Goal: Transaction & Acquisition: Purchase product/service

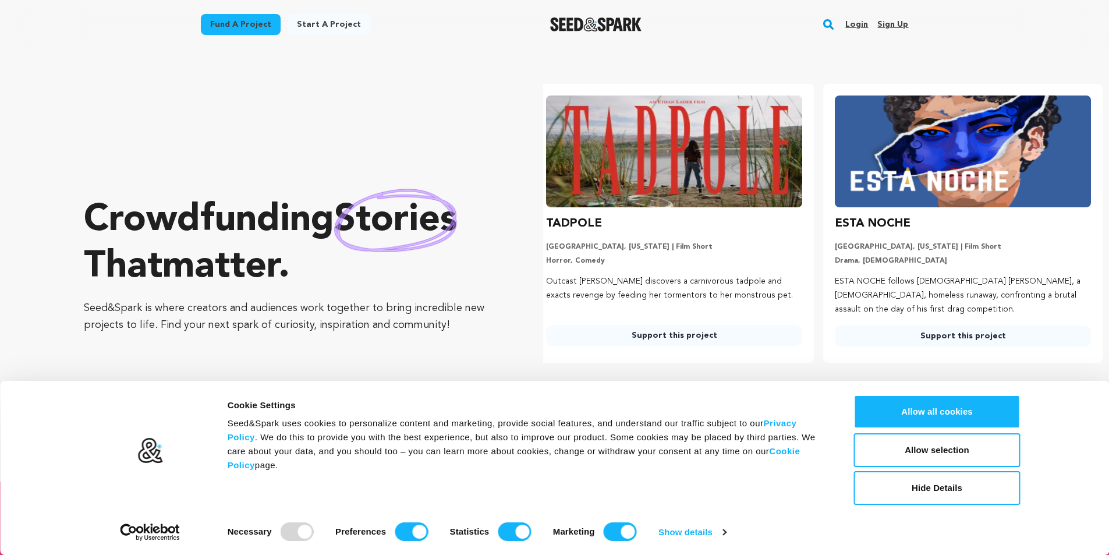
scroll to position [0, 298]
click at [325, 23] on link "Start a project" at bounding box center [329, 24] width 83 height 21
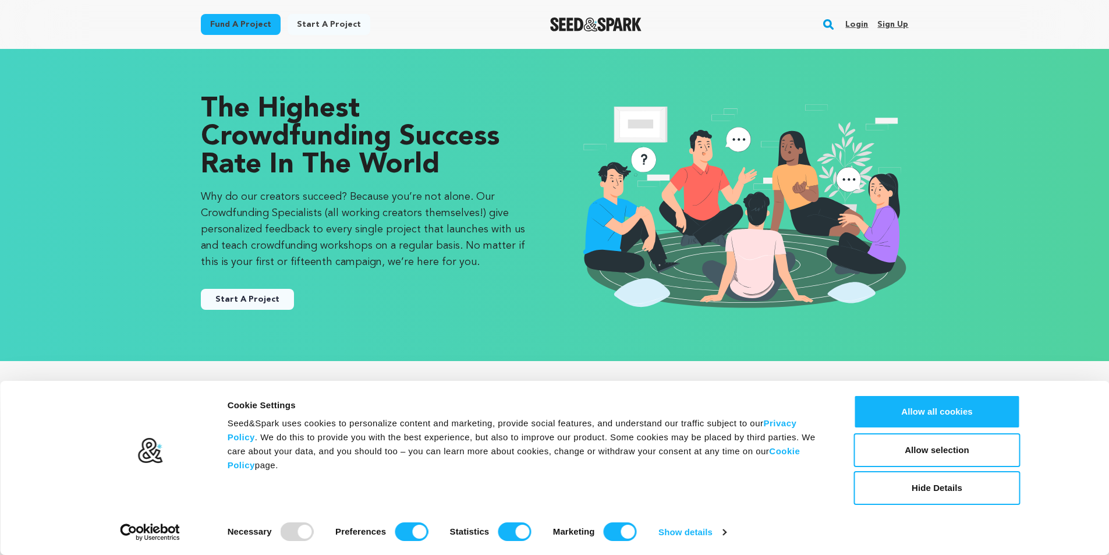
click at [278, 303] on link "Start A Project" at bounding box center [247, 299] width 93 height 21
click at [229, 21] on link "Fund a project" at bounding box center [241, 24] width 80 height 21
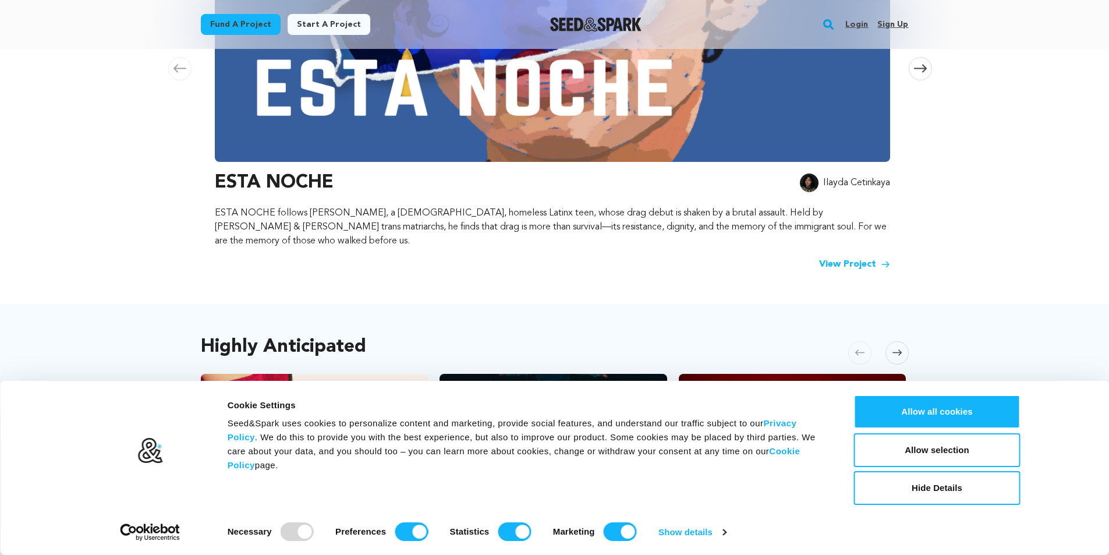
scroll to position [349, 0]
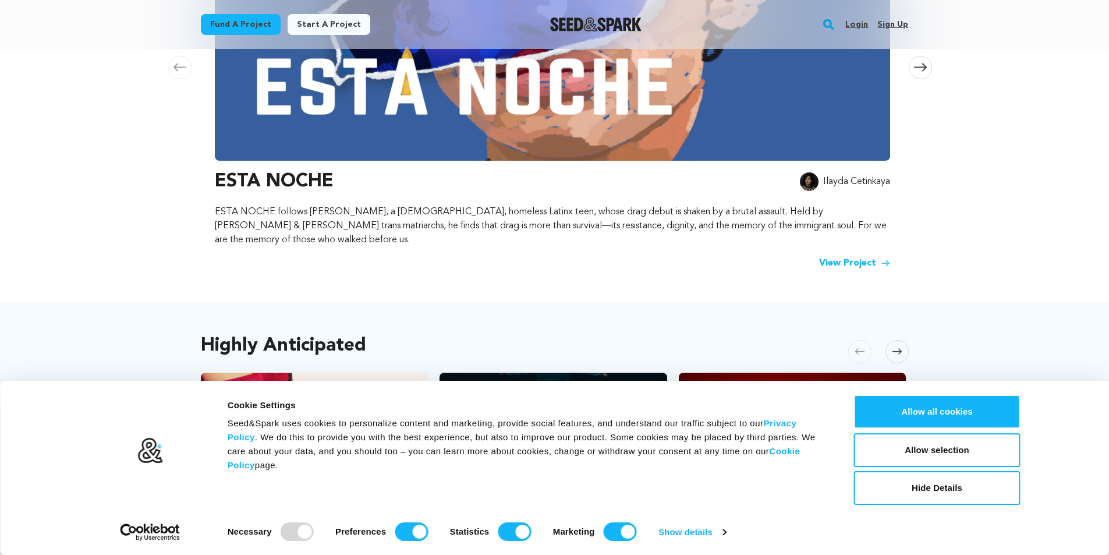
click at [279, 187] on h3 "ESTA NOCHE" at bounding box center [274, 182] width 119 height 28
click at [442, 89] on img at bounding box center [552, 3] width 675 height 314
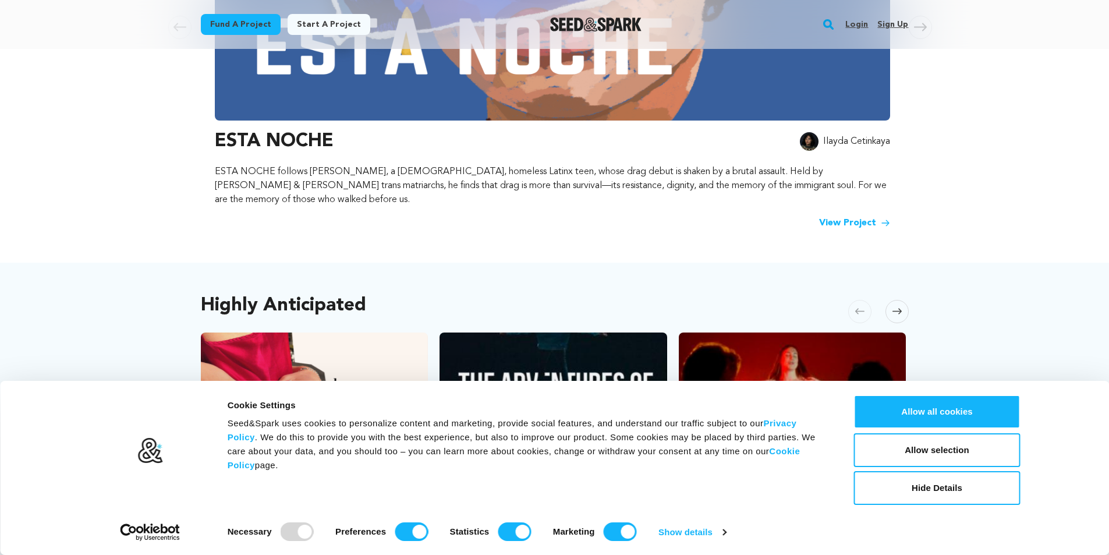
scroll to position [407, 0]
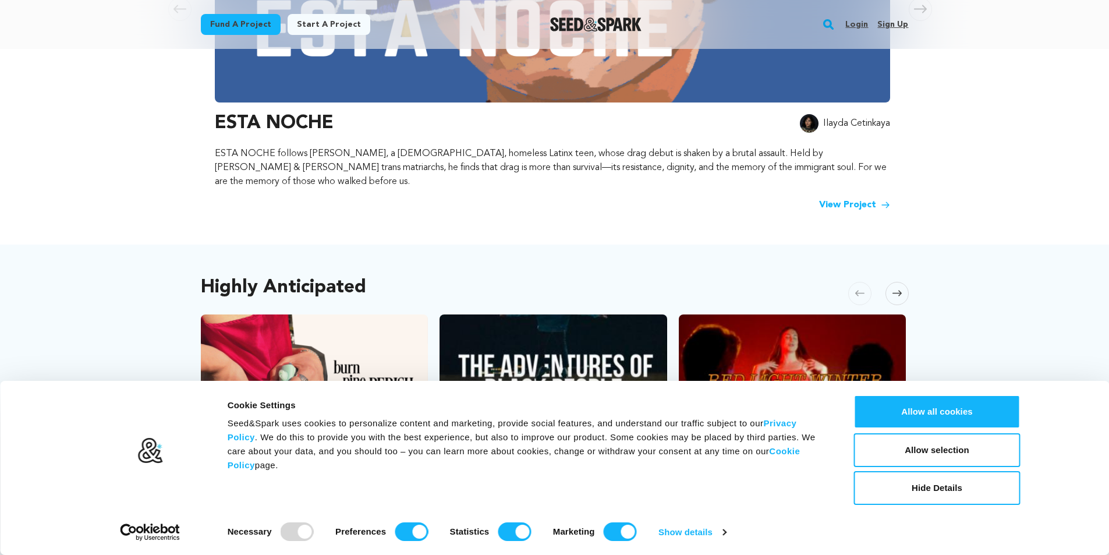
click at [834, 198] on link "View Project" at bounding box center [854, 205] width 71 height 14
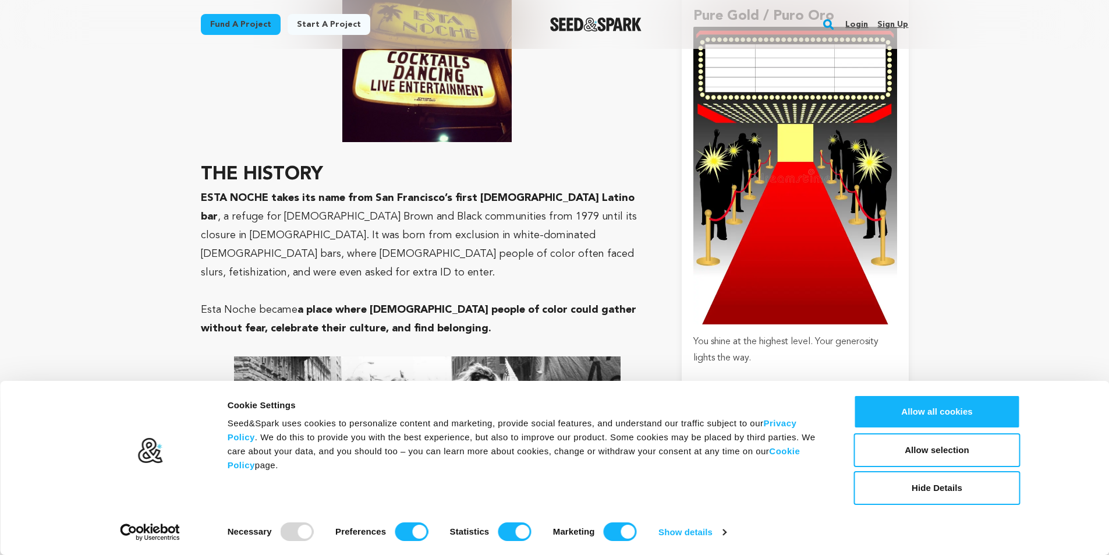
scroll to position [3435, 0]
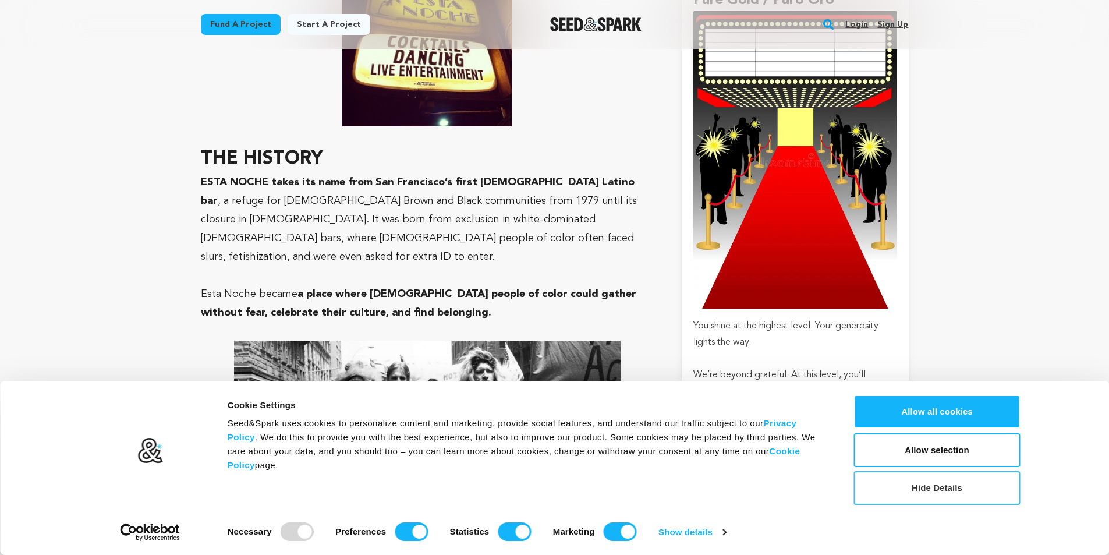
click at [963, 491] on button "Hide Details" at bounding box center [937, 488] width 166 height 34
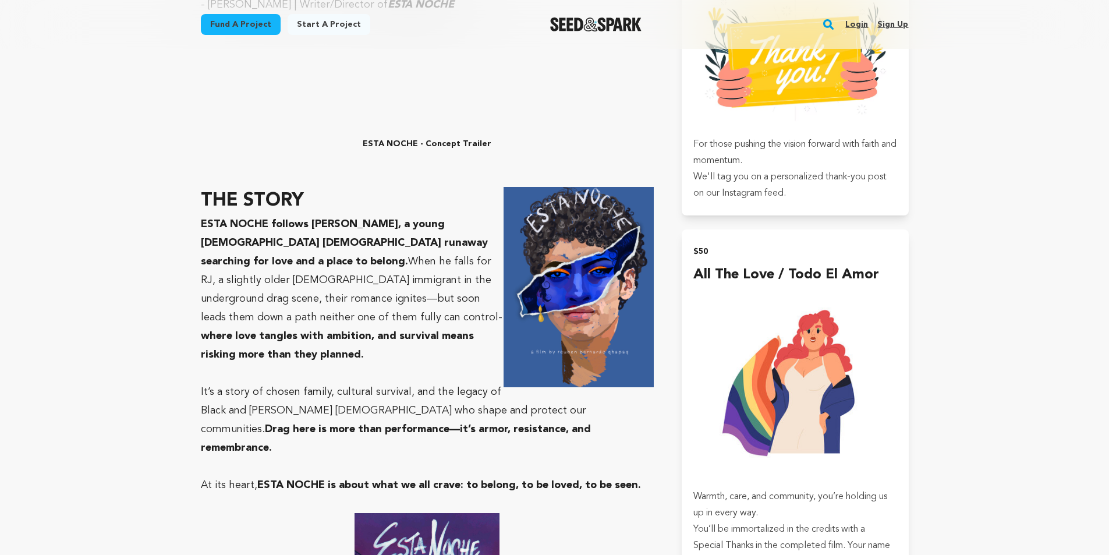
scroll to position [1222, 0]
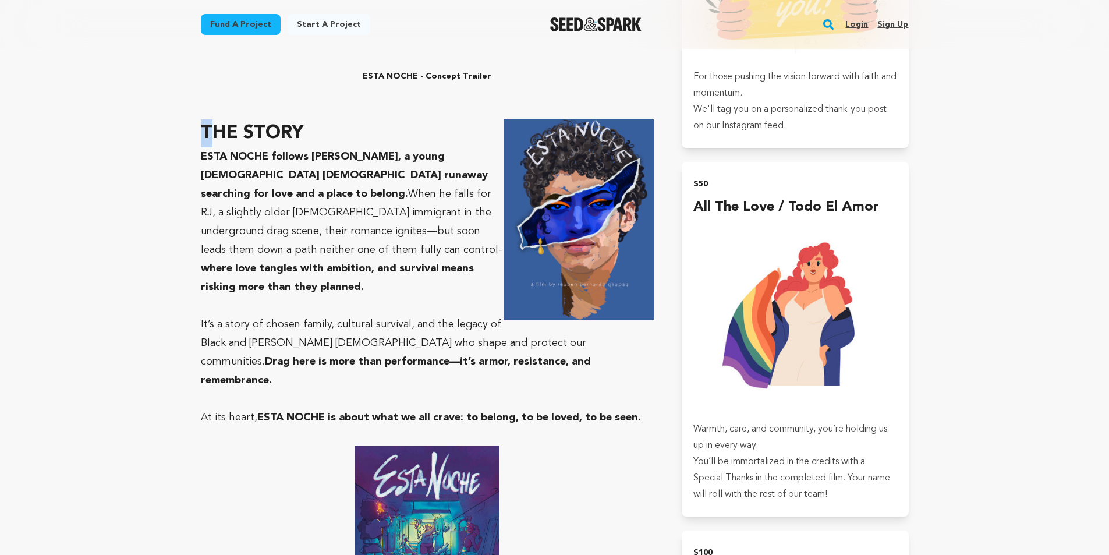
drag, startPoint x: 210, startPoint y: 112, endPoint x: 200, endPoint y: 112, distance: 9.9
click at [210, 124] on strong "THE STORY" at bounding box center [252, 133] width 103 height 19
drag, startPoint x: 303, startPoint y: 112, endPoint x: 202, endPoint y: 115, distance: 100.8
click at [202, 124] on strong "THE STORY" at bounding box center [252, 133] width 103 height 19
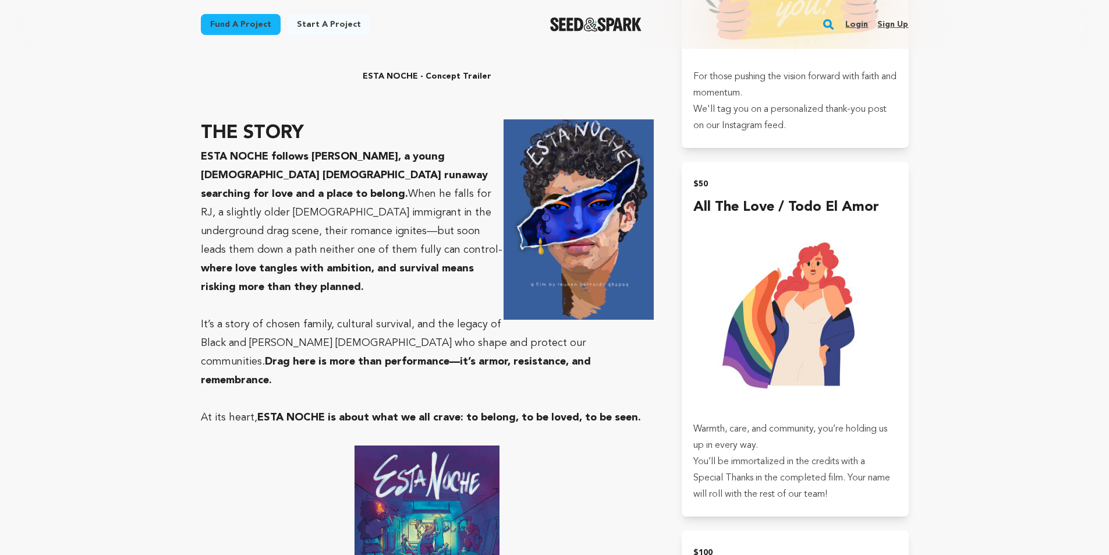
click at [208, 151] on strong "ESTA NOCHE follows Benni, a young gay Latino runaway searching for love and a p…" at bounding box center [344, 175] width 287 height 48
drag, startPoint x: 203, startPoint y: 115, endPoint x: 277, endPoint y: 115, distance: 73.9
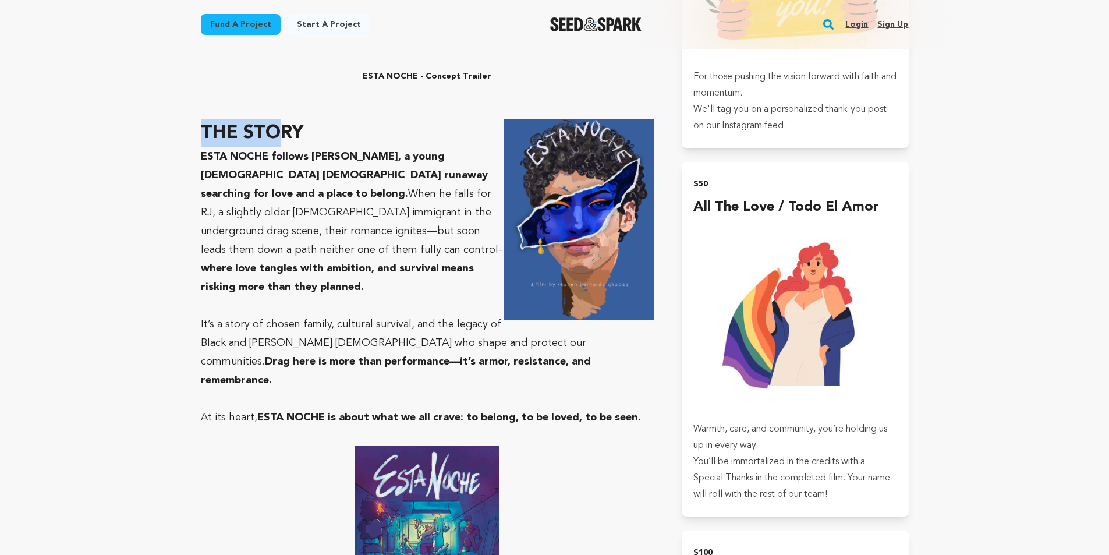
click at [277, 124] on strong "THE STORY" at bounding box center [252, 133] width 103 height 19
click at [302, 124] on strong "THE STORY" at bounding box center [252, 133] width 103 height 19
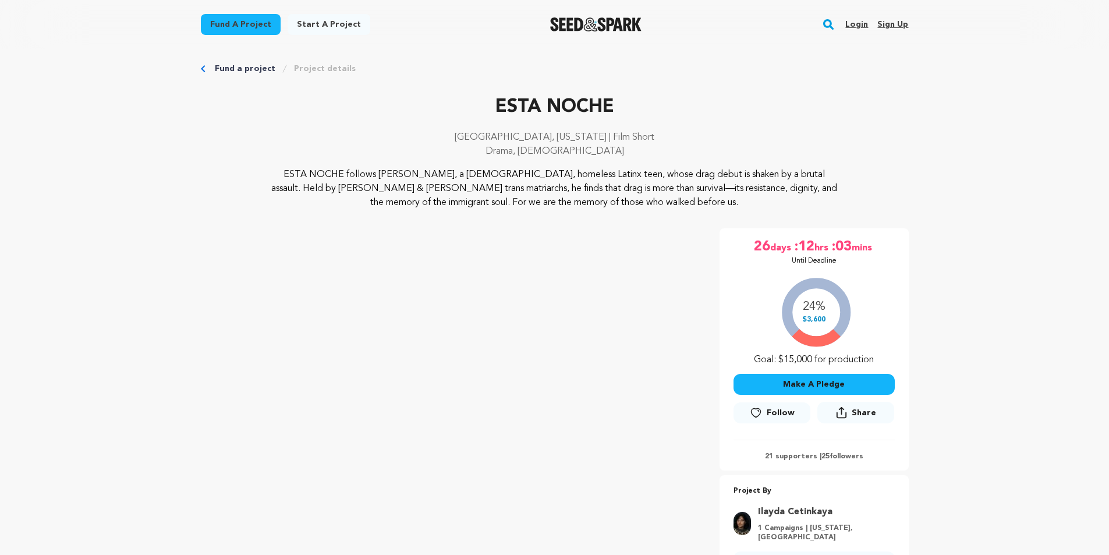
scroll to position [0, 0]
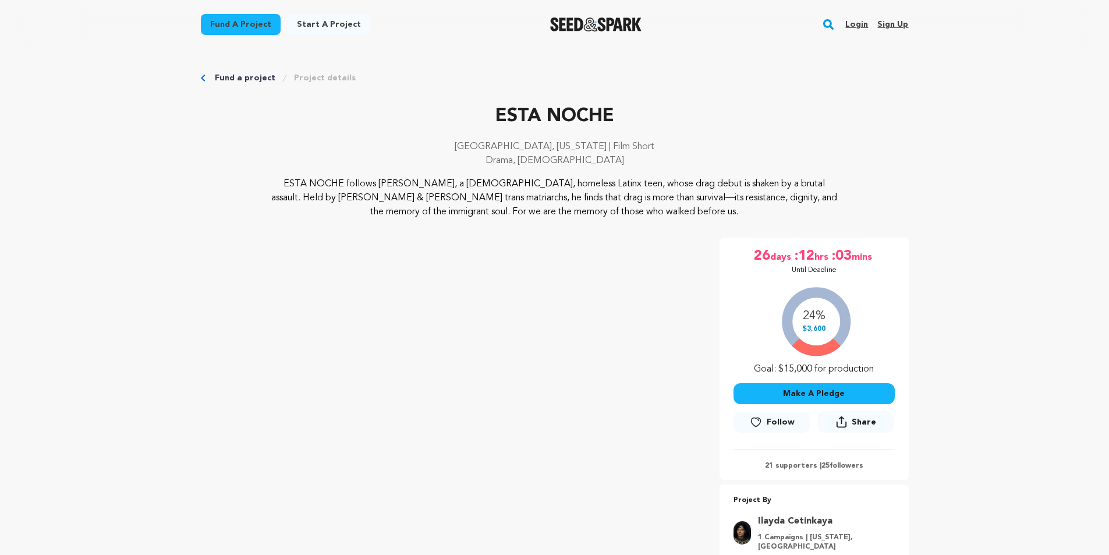
click at [337, 17] on link "Start a project" at bounding box center [329, 24] width 83 height 21
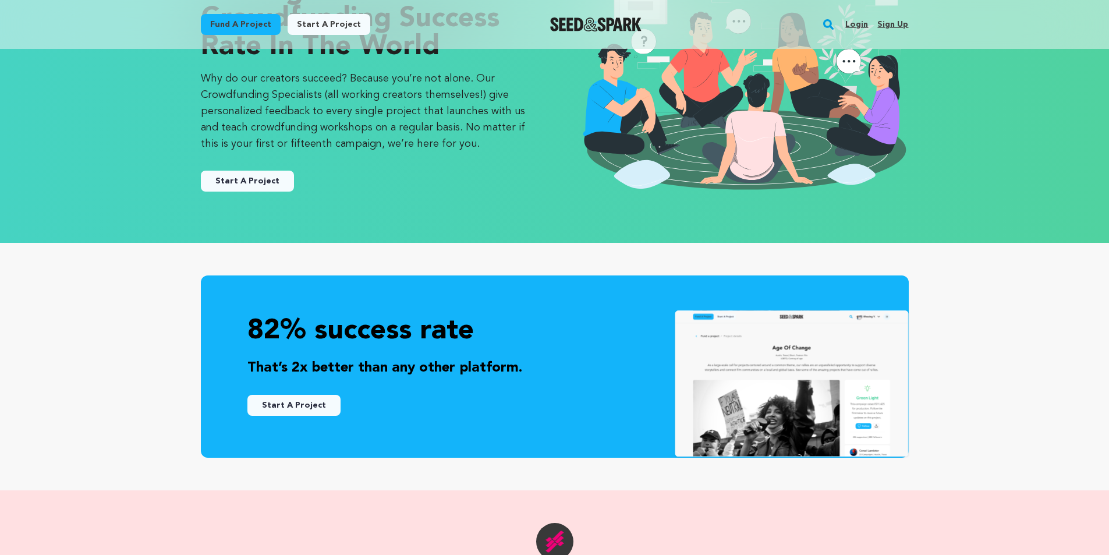
scroll to position [116, 0]
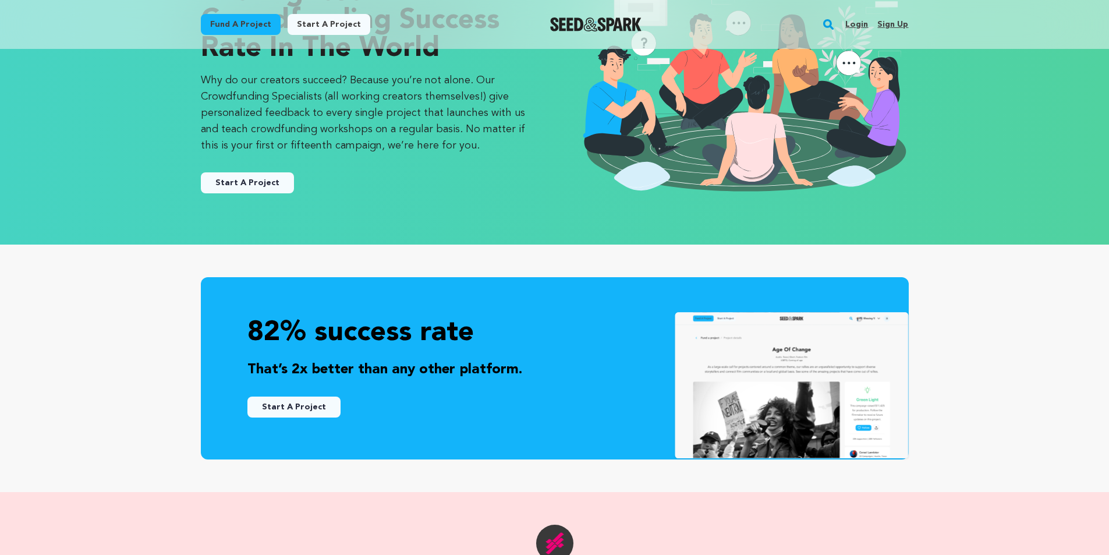
click at [255, 20] on link "Fund a project" at bounding box center [241, 24] width 80 height 21
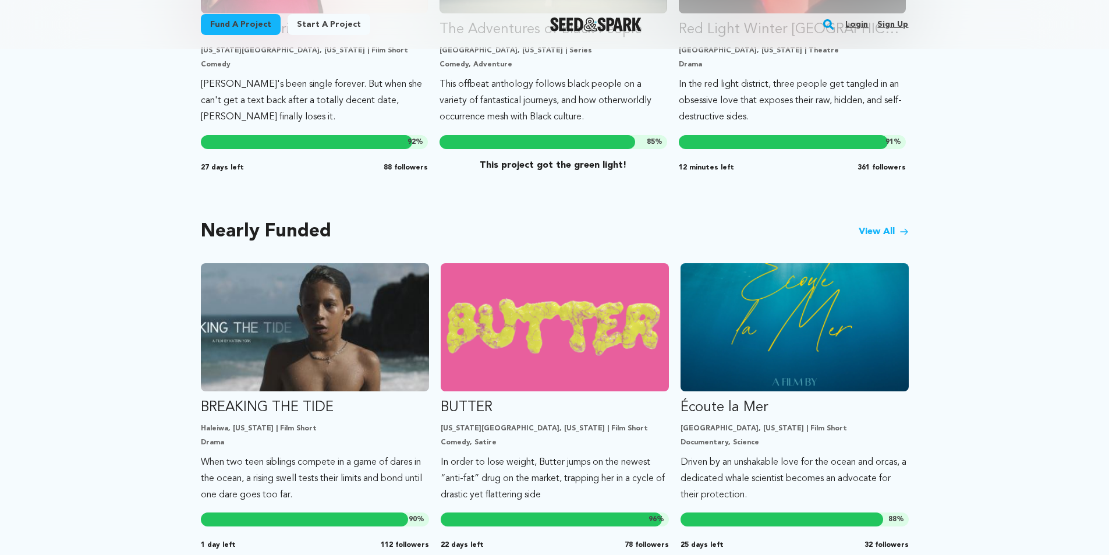
scroll to position [815, 0]
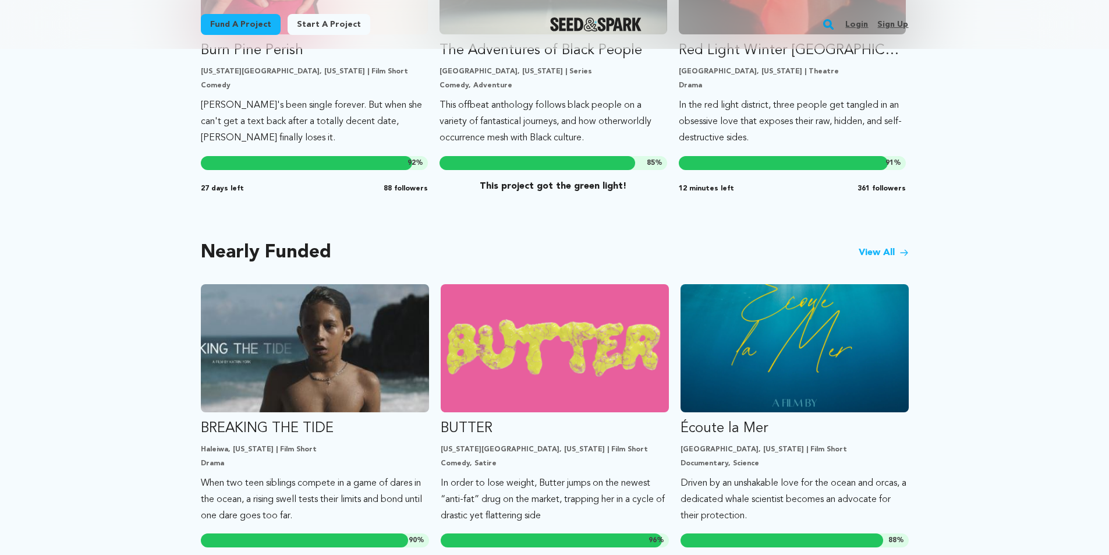
click at [884, 246] on link "View All" at bounding box center [884, 253] width 50 height 14
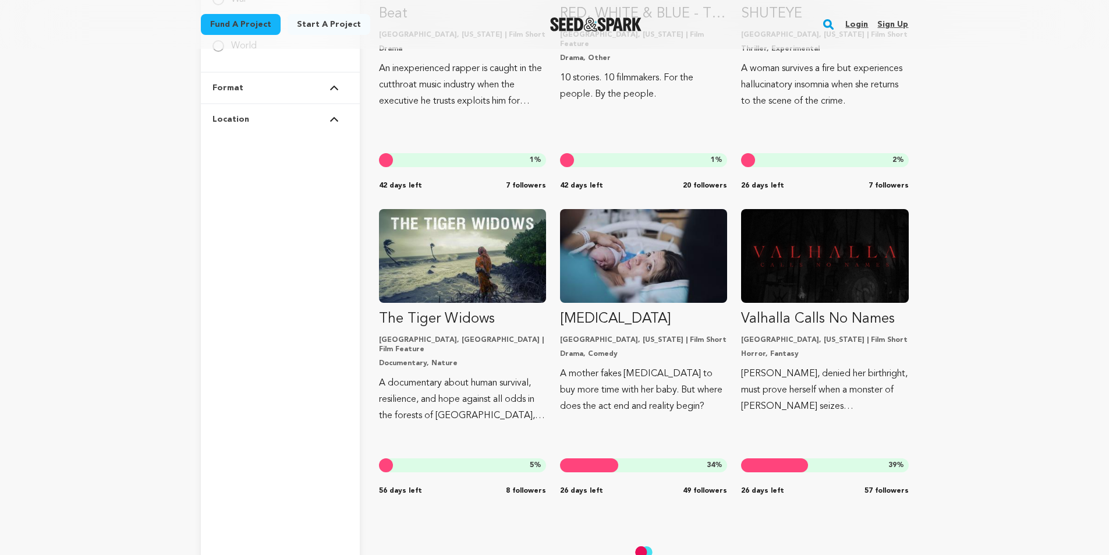
scroll to position [2154, 0]
